Goal: Check status: Check status

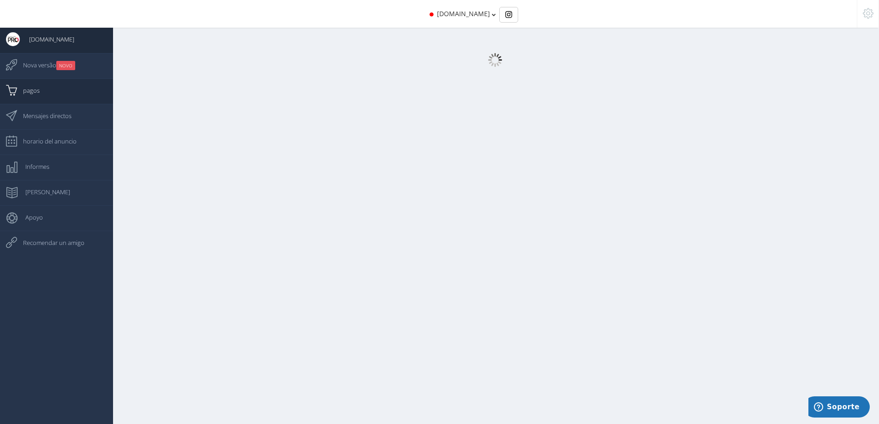
click at [32, 90] on span "pagos" at bounding box center [27, 90] width 26 height 23
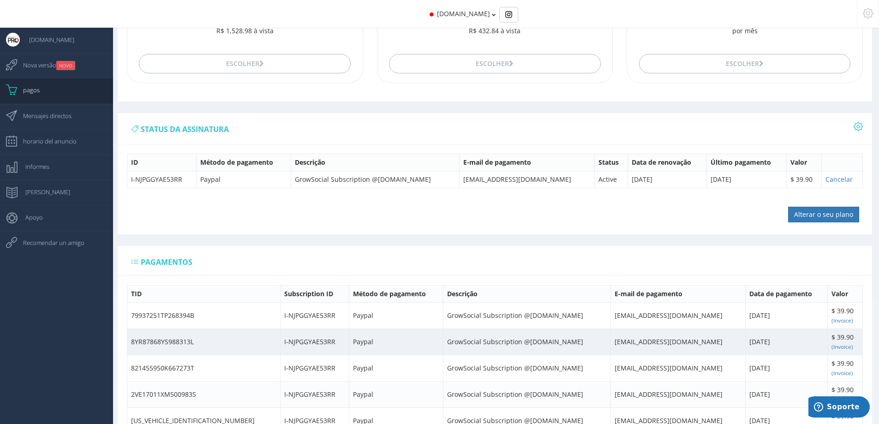
scroll to position [138, 0]
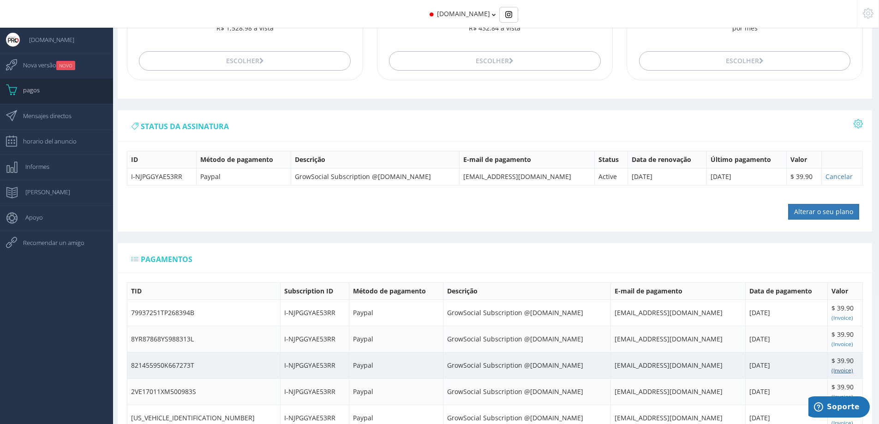
click at [576, 261] on small "(Invoice)" at bounding box center [843, 369] width 22 height 7
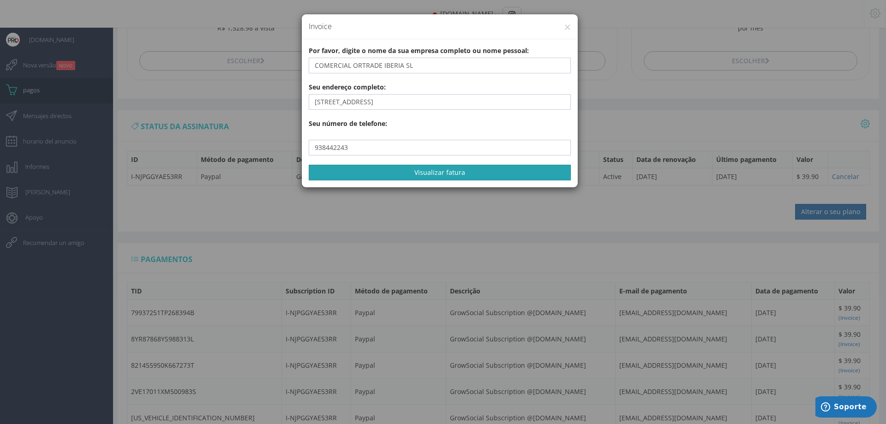
click at [434, 175] on button "Visualizar fatura" at bounding box center [440, 173] width 262 height 16
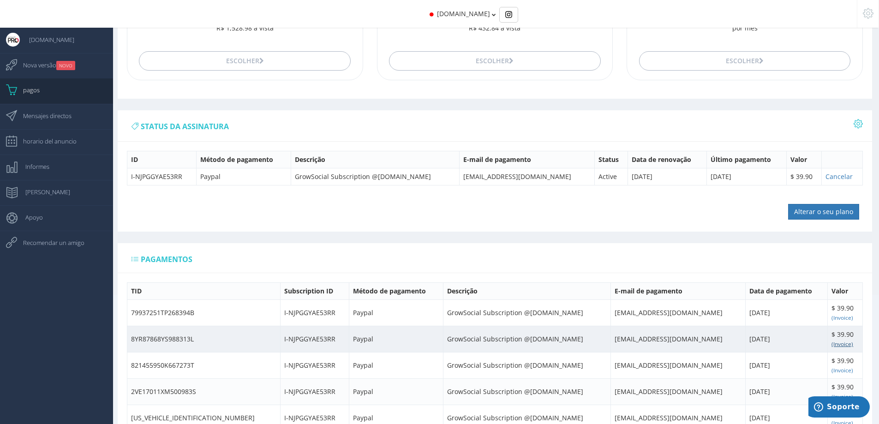
click at [576, 261] on small "(Invoice)" at bounding box center [843, 343] width 22 height 7
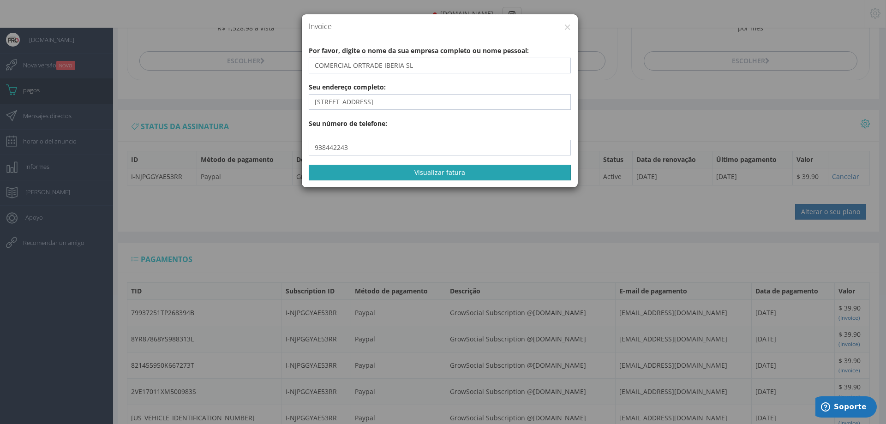
click at [468, 168] on button "Visualizar fatura" at bounding box center [440, 173] width 262 height 16
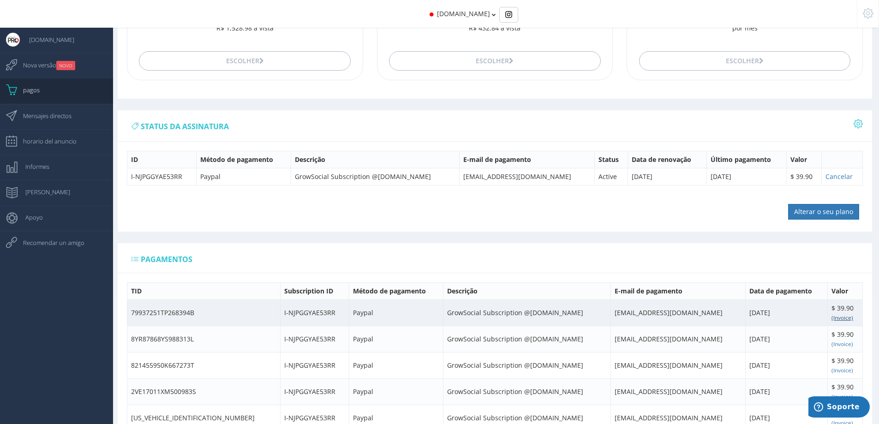
click at [576, 261] on small "(Invoice)" at bounding box center [843, 317] width 22 height 7
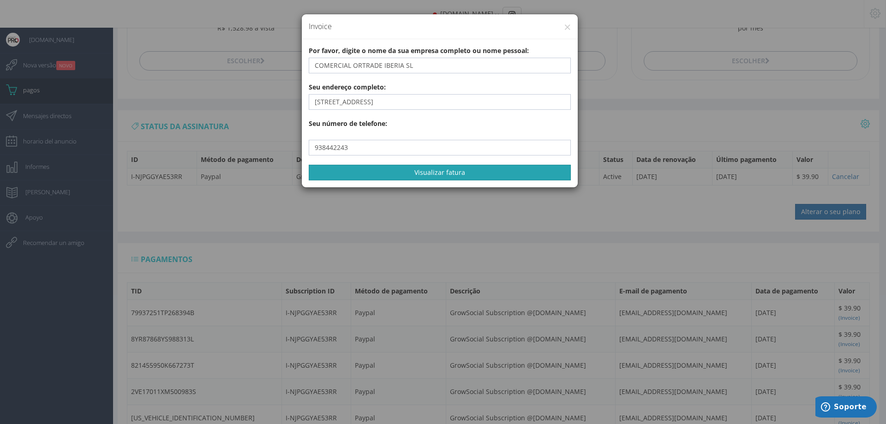
click at [478, 177] on button "Visualizar fatura" at bounding box center [440, 173] width 262 height 16
